Goal: Task Accomplishment & Management: Manage account settings

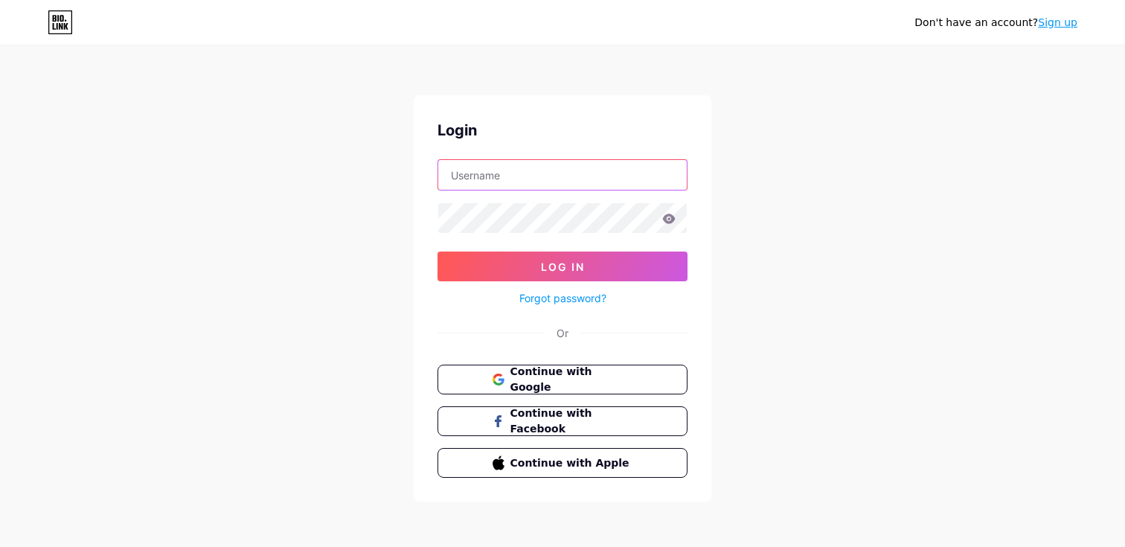
click at [583, 179] on input "text" at bounding box center [562, 175] width 248 height 30
paste input "[EMAIL_ADDRESS][DOMAIN_NAME]"
type input "[EMAIL_ADDRESS][DOMAIN_NAME]"
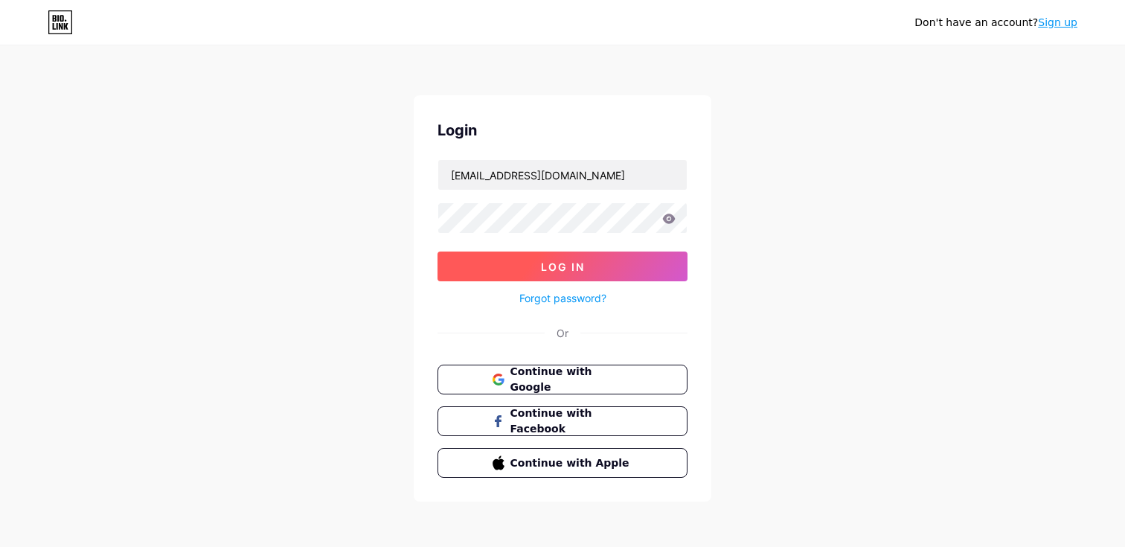
click at [576, 261] on span "Log In" at bounding box center [563, 266] width 44 height 13
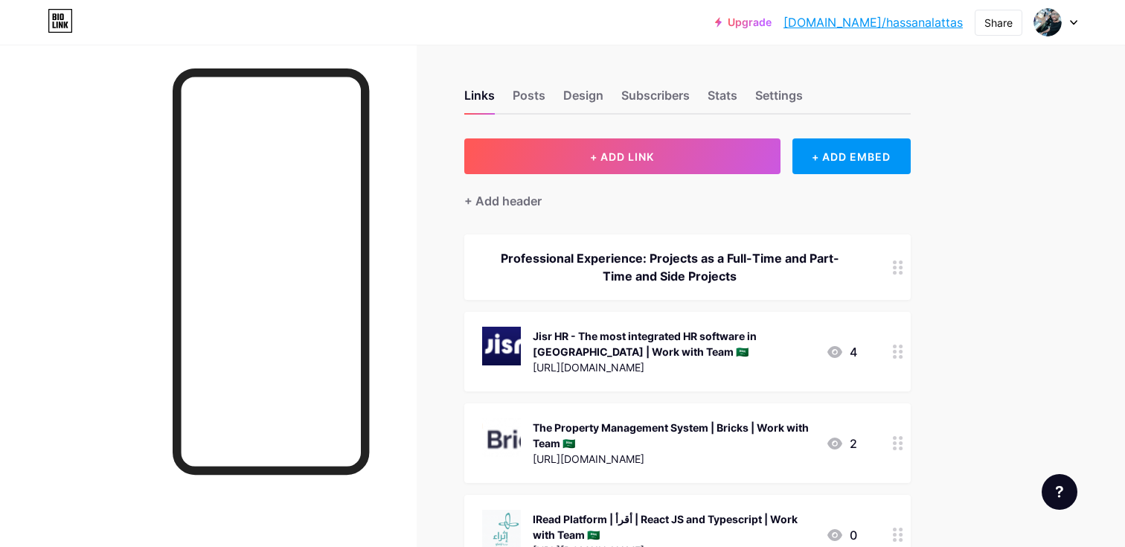
scroll to position [39, 0]
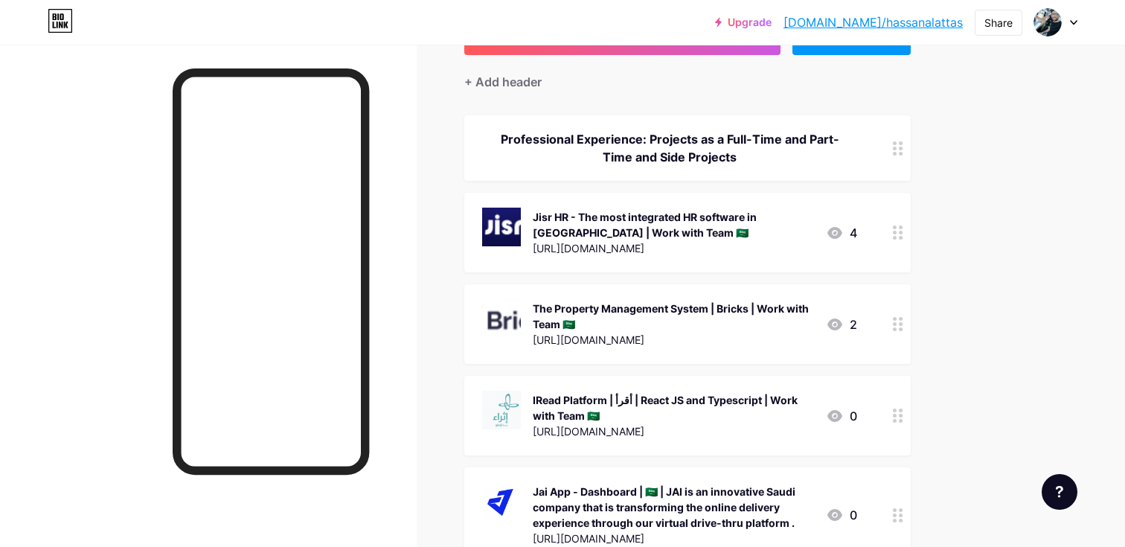
scroll to position [0, 0]
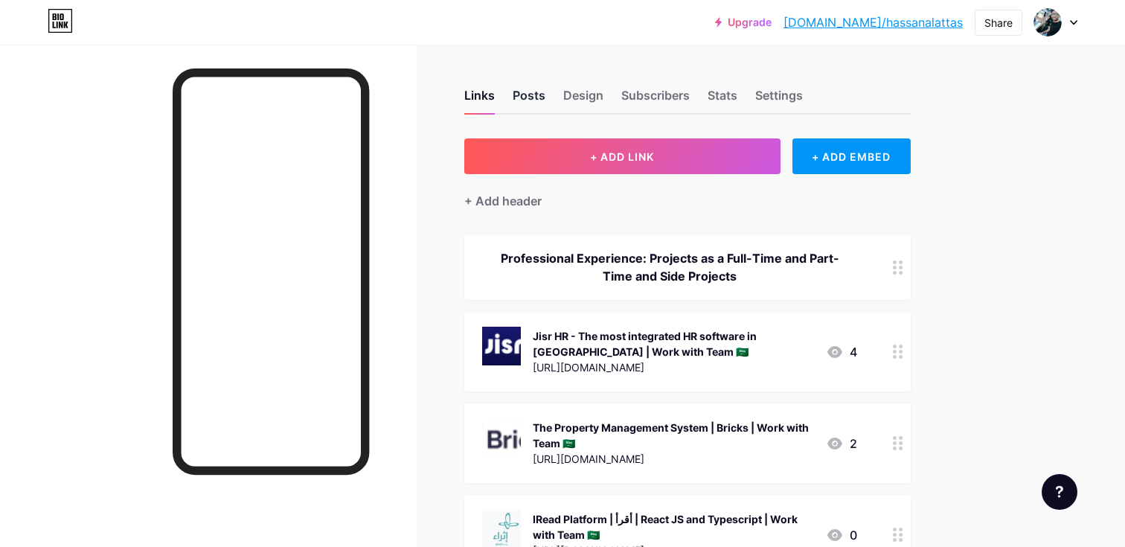
click at [529, 99] on div "Posts" at bounding box center [529, 99] width 33 height 27
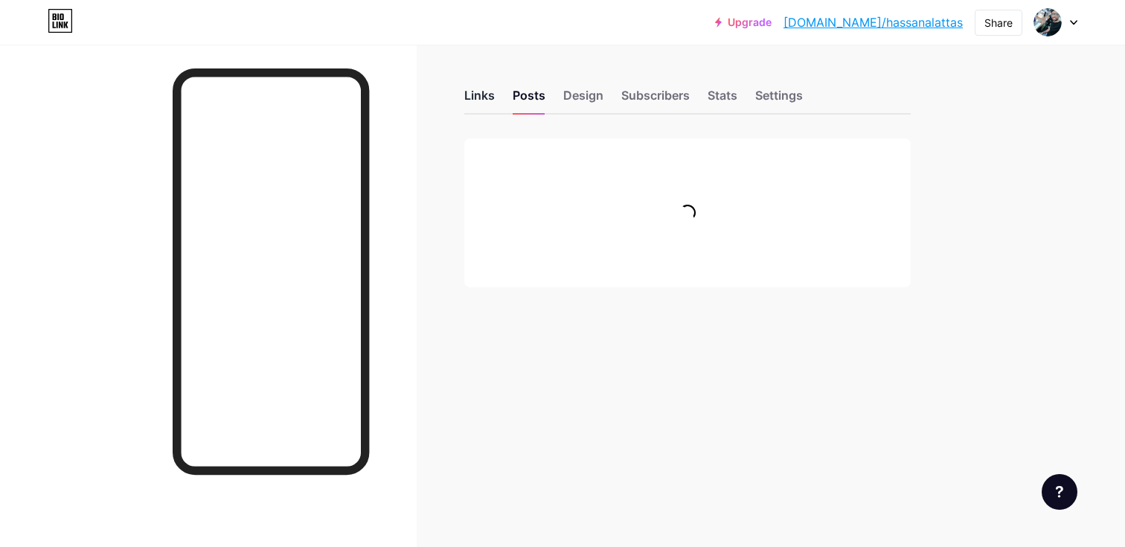
click at [482, 97] on div "Links" at bounding box center [479, 99] width 31 height 27
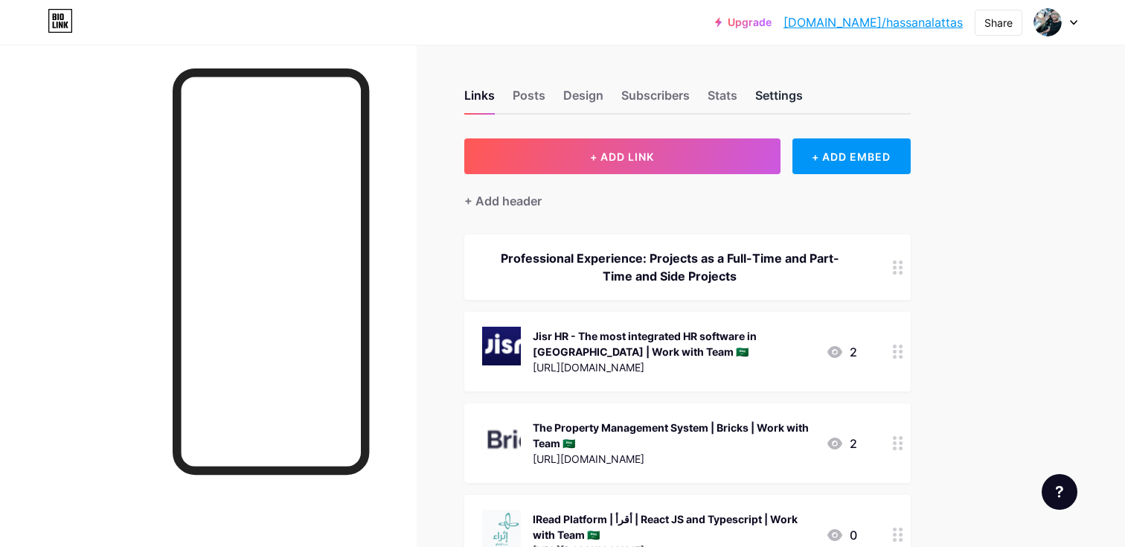
click at [789, 94] on div "Settings" at bounding box center [779, 99] width 48 height 27
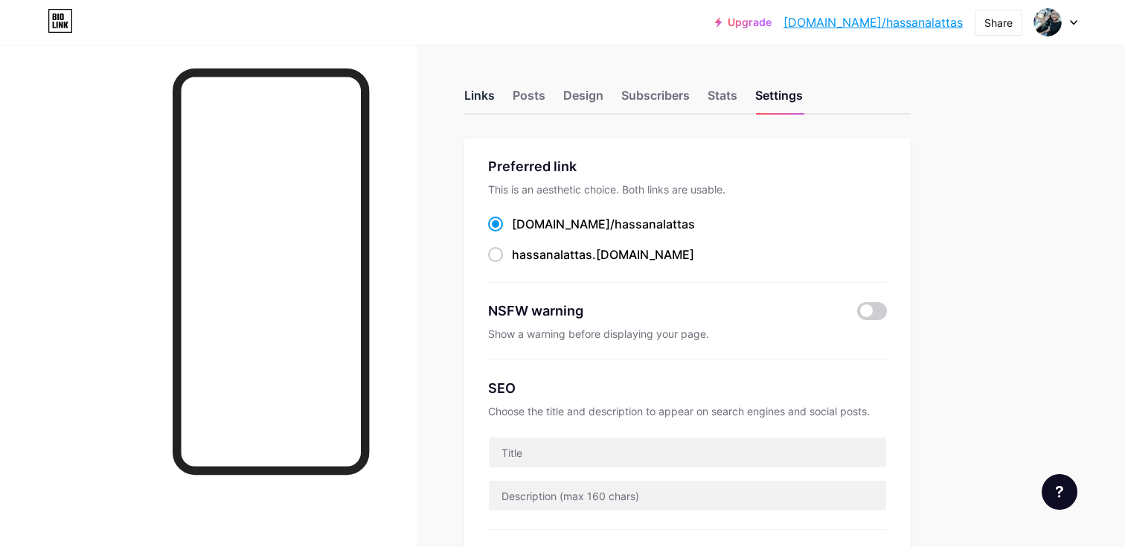
click at [478, 97] on div "Links" at bounding box center [479, 99] width 31 height 27
